Goal: Task Accomplishment & Management: Complete application form

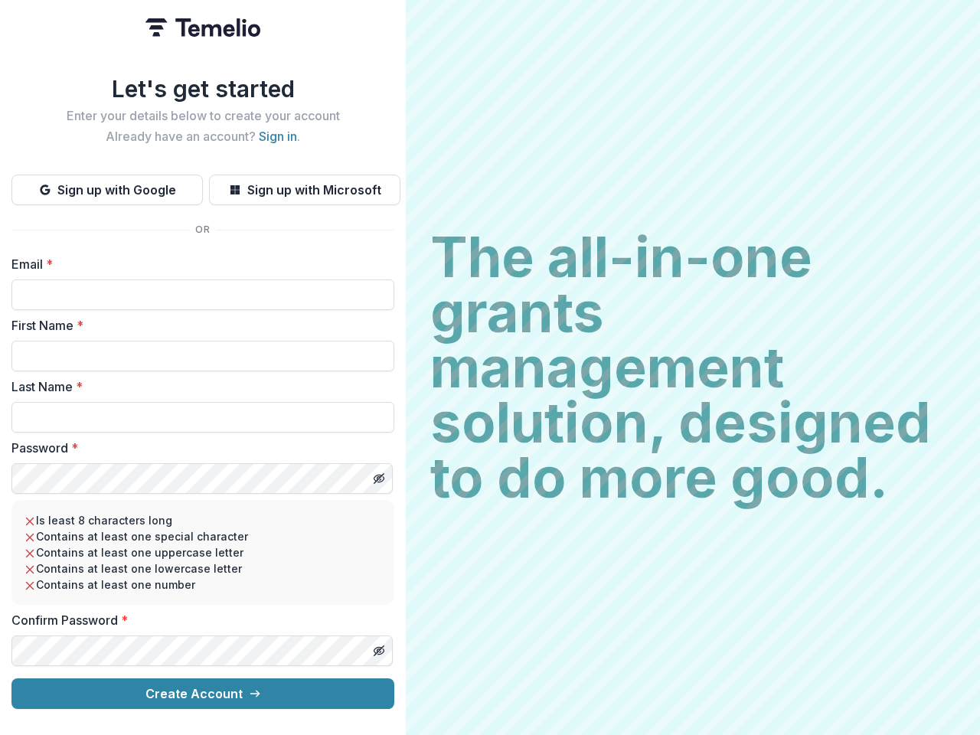
click at [490, 368] on h2 "The all-in-one grants management solution, designed to do more good." at bounding box center [692, 368] width 525 height 276
click at [107, 184] on button "Sign up with Google" at bounding box center [106, 190] width 191 height 31
click at [304, 184] on button "Sign up with Microsoft" at bounding box center [304, 190] width 191 height 31
click at [378, 474] on line "Toggle password visibility" at bounding box center [379, 478] width 9 height 9
click at [378, 646] on line "Toggle password visibility" at bounding box center [379, 650] width 9 height 9
